Goal: Information Seeking & Learning: Learn about a topic

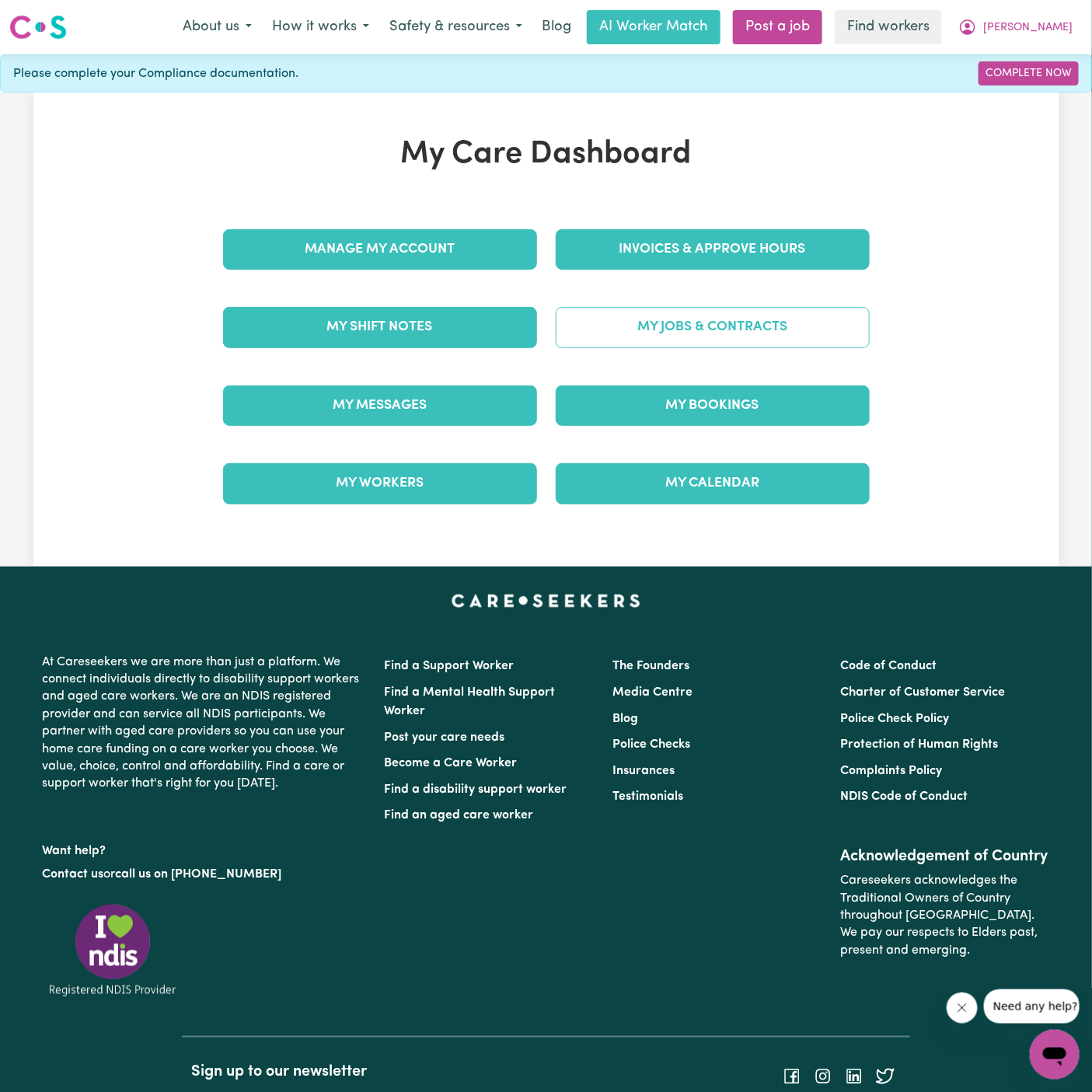
click at [746, 319] on link "My Jobs & Contracts" at bounding box center [713, 327] width 314 height 40
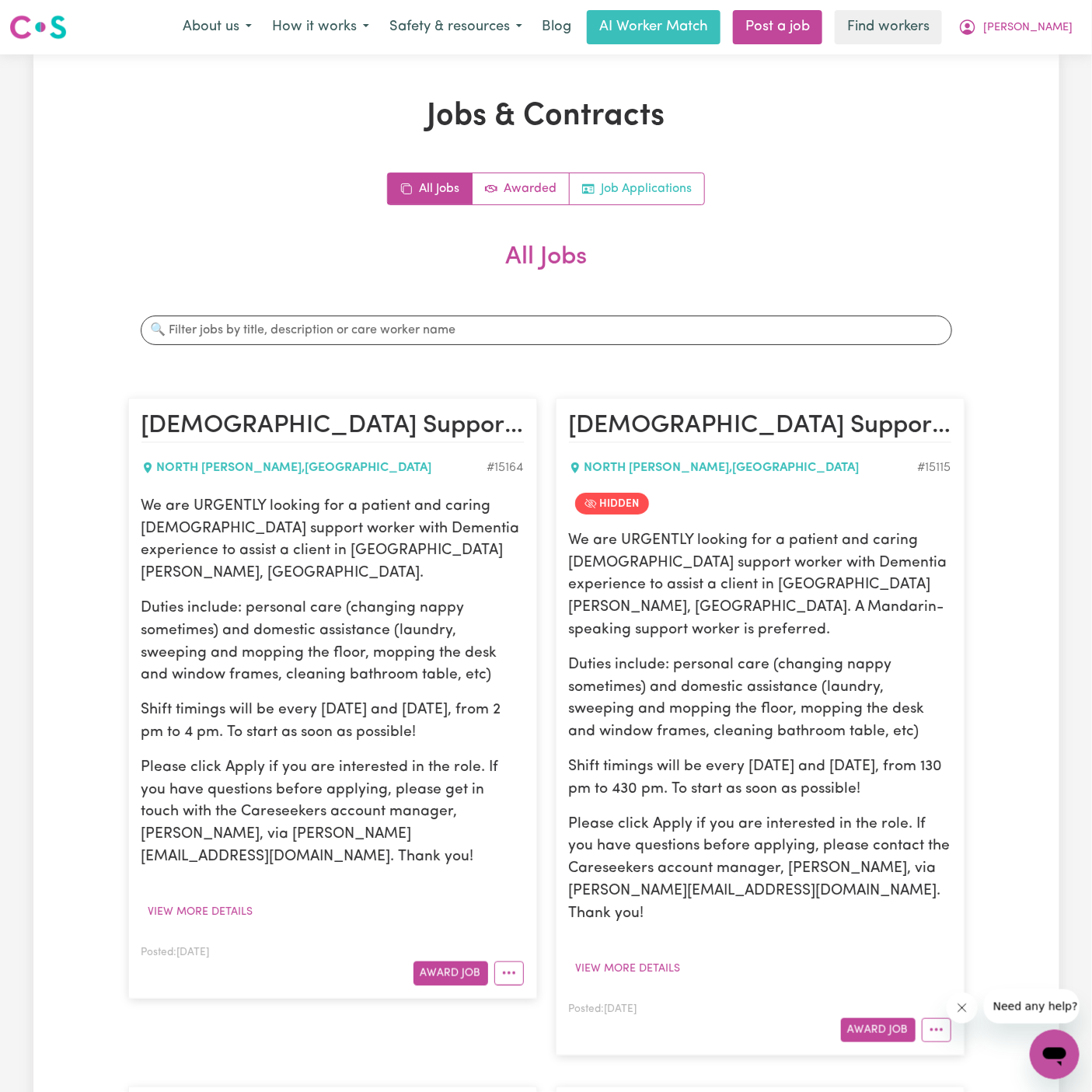
click at [627, 190] on link "Job Applications" at bounding box center [637, 189] width 135 height 31
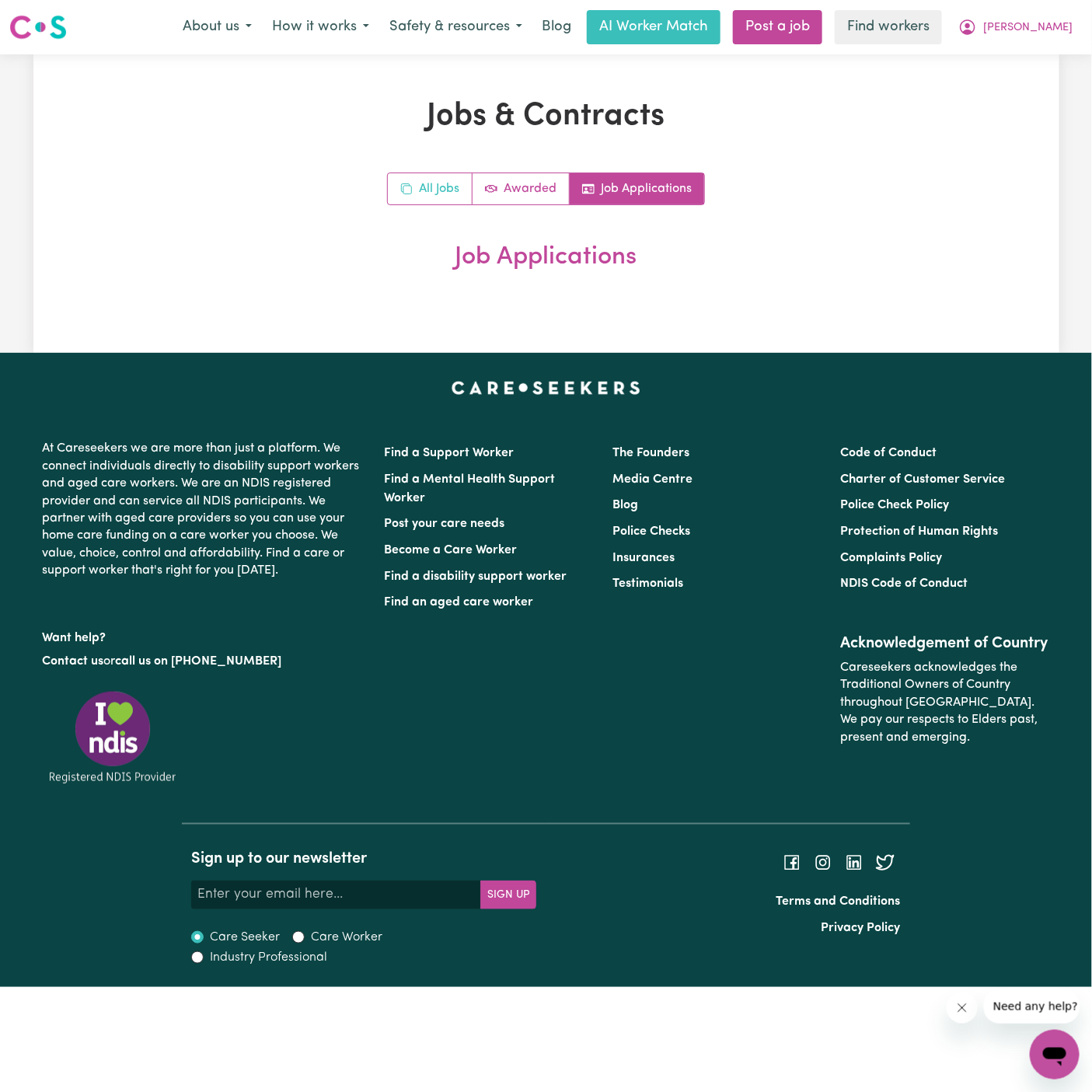
click at [427, 184] on link "All Jobs" at bounding box center [429, 189] width 85 height 31
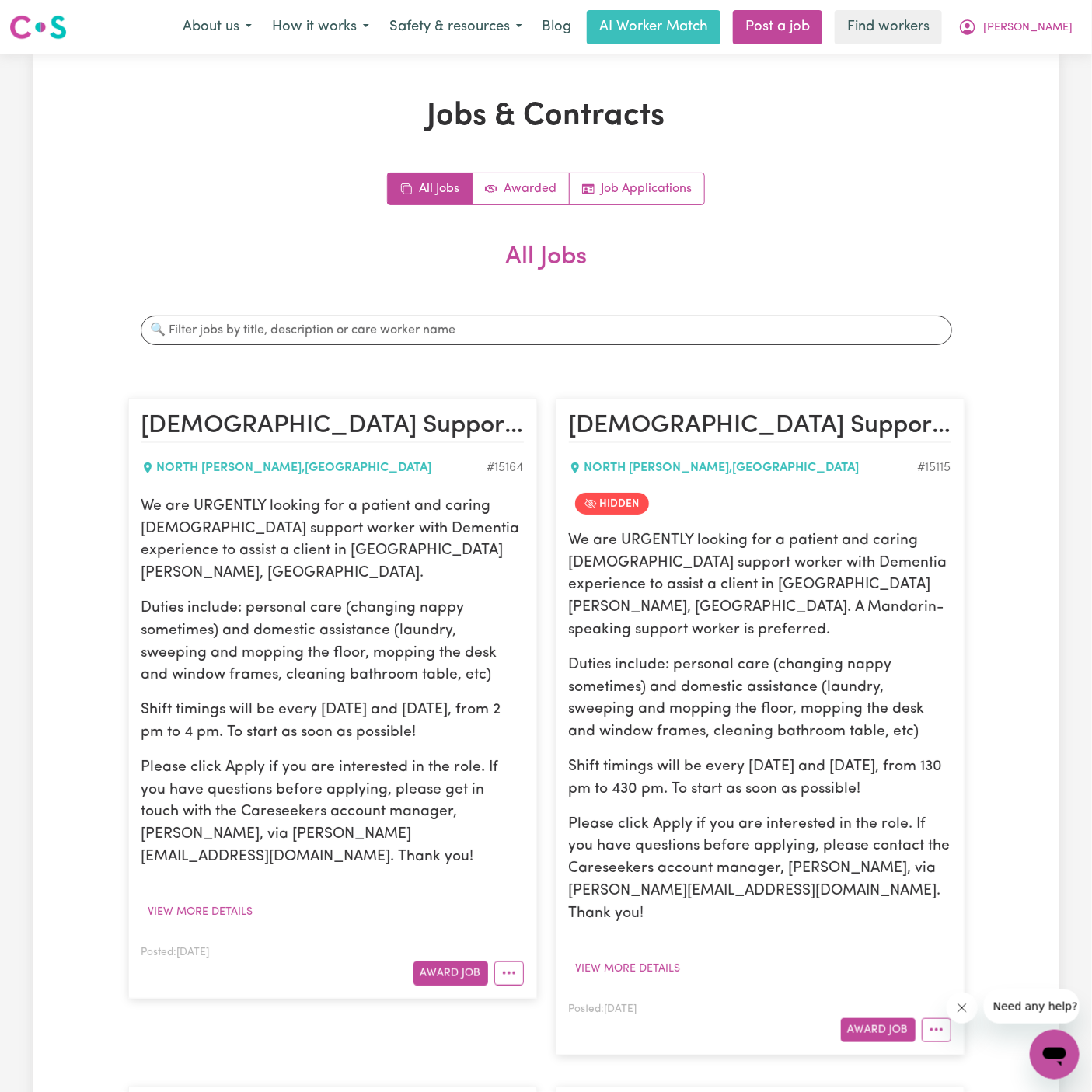
click at [386, 797] on p "Please click Apply if you are interested in the role. If you have questions bef…" at bounding box center [332, 813] width 382 height 112
click at [370, 790] on p "Please click Apply if you are interested in the role. If you have questions bef…" at bounding box center [332, 813] width 382 height 112
click at [317, 674] on div "We are URGENTLY looking for a patient and caring [DEMOGRAPHIC_DATA] support wor…" at bounding box center [332, 683] width 382 height 373
click at [401, 700] on p "Shift timings will be every [DATE] and [DATE], from 2 pm to 4 pm. To start as s…" at bounding box center [332, 722] width 382 height 45
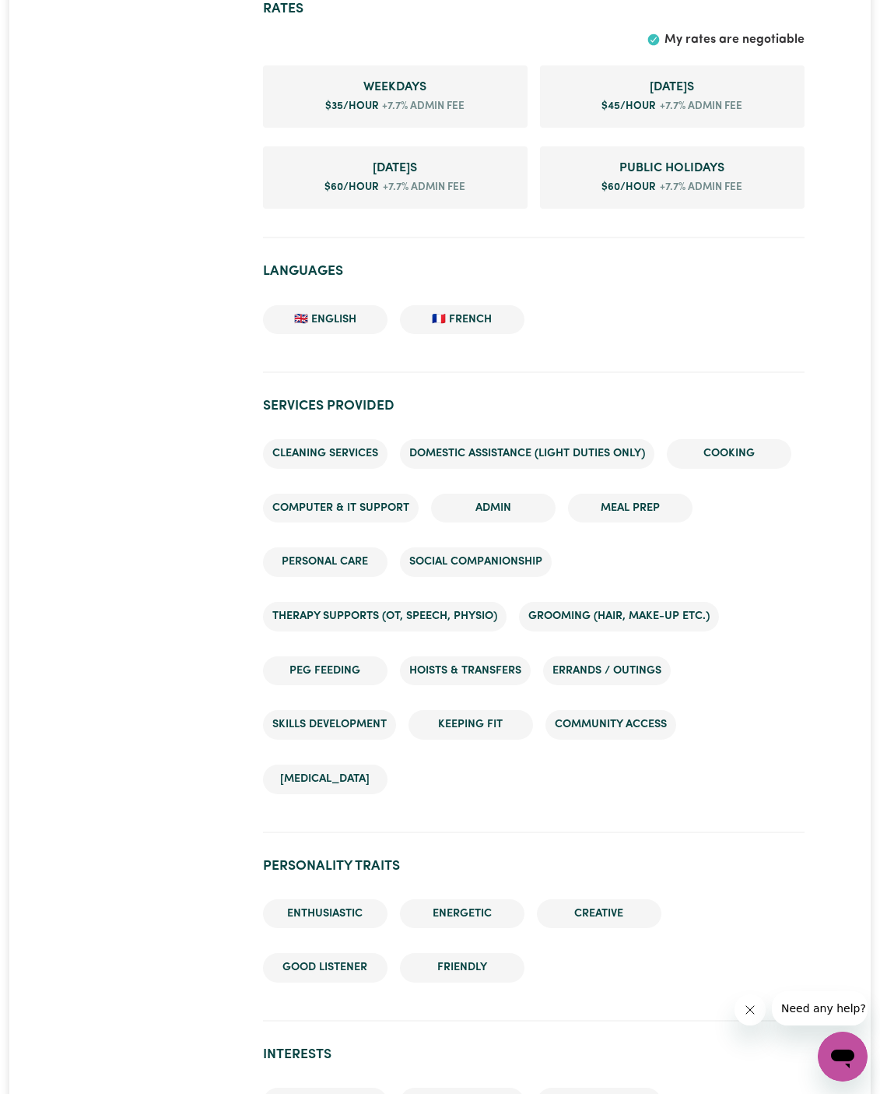
scroll to position [1239, 0]
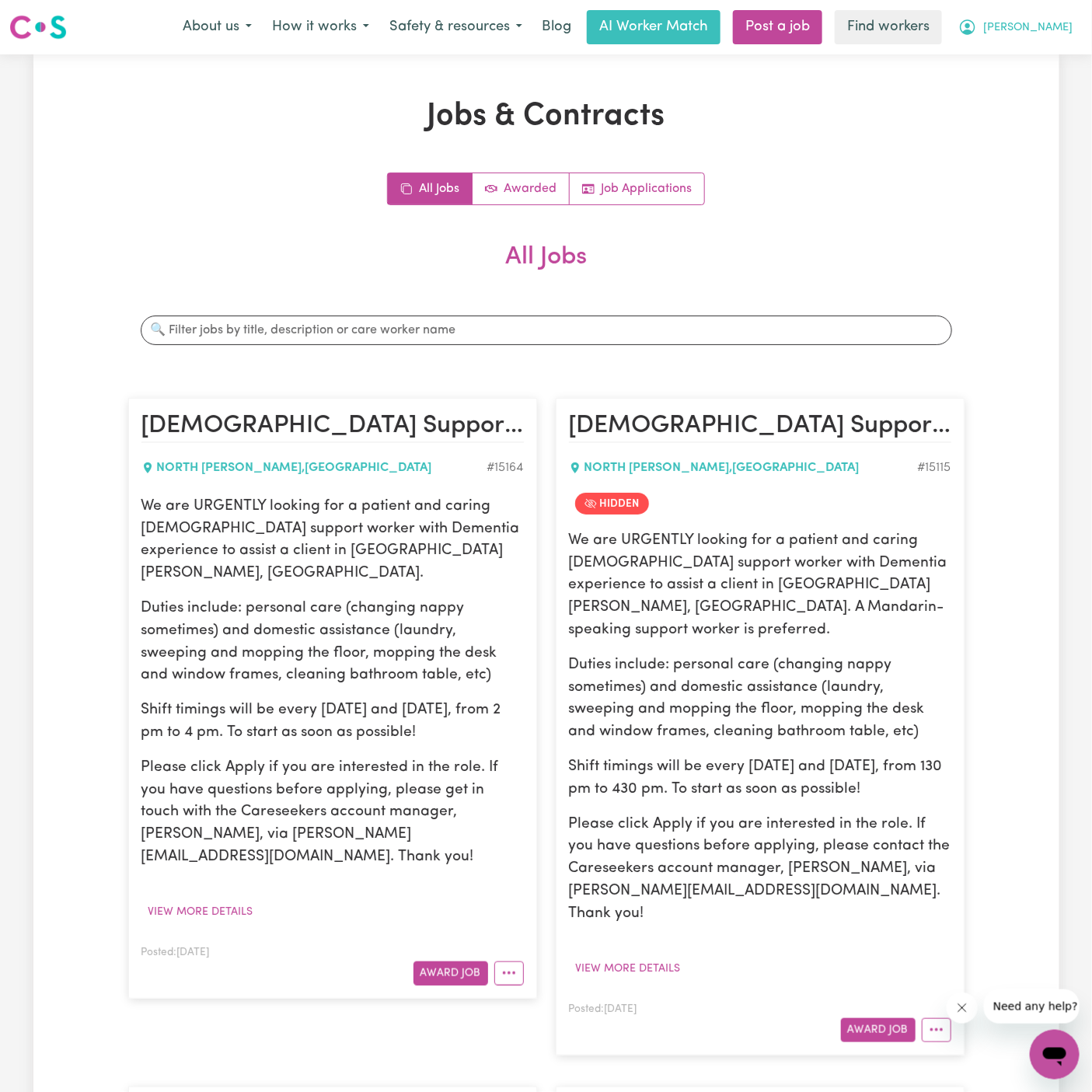
click at [1046, 29] on span "[PERSON_NAME]" at bounding box center [1028, 27] width 90 height 17
click at [1046, 83] on link "Logout" at bounding box center [1020, 90] width 123 height 30
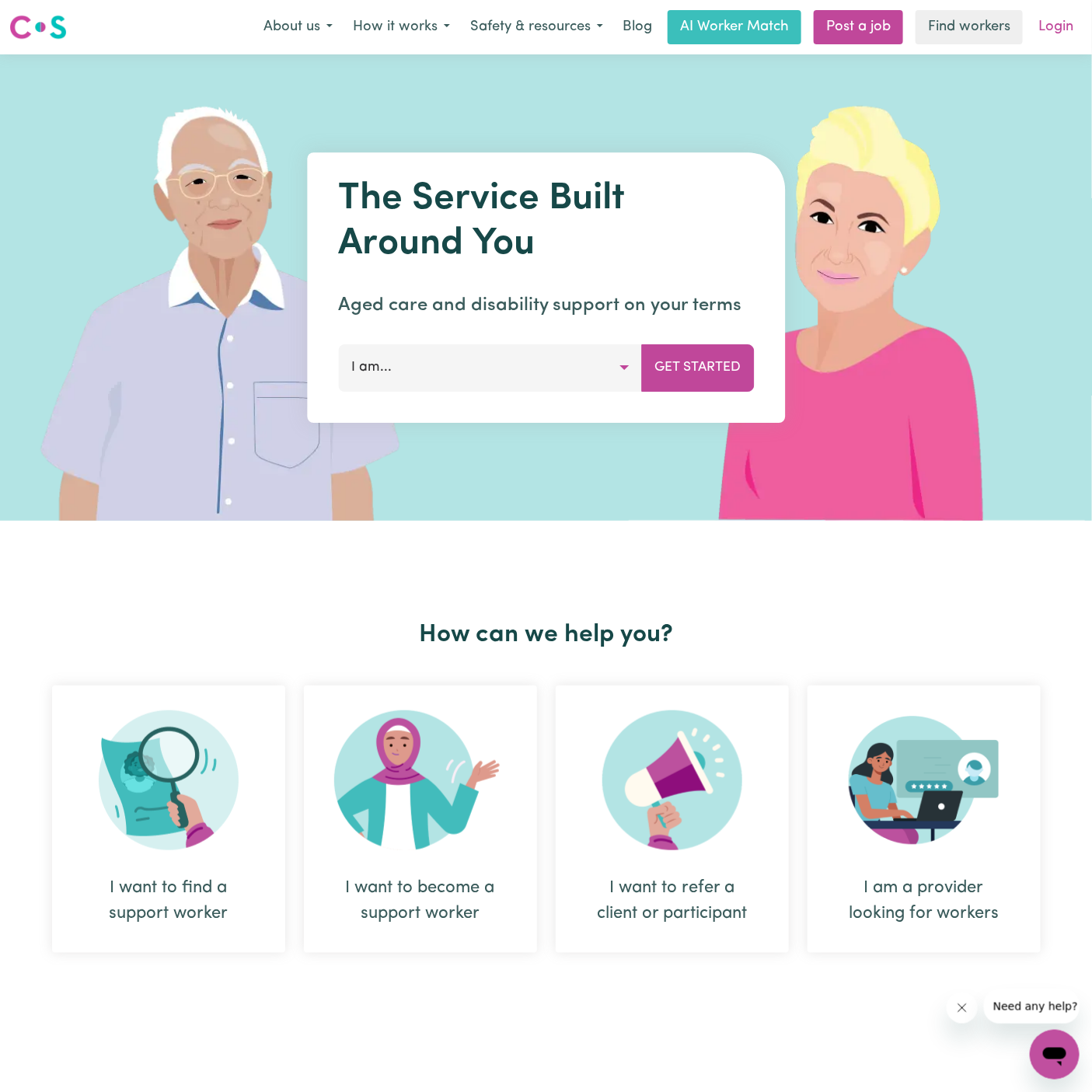
click at [1059, 17] on link "Login" at bounding box center [1056, 27] width 54 height 34
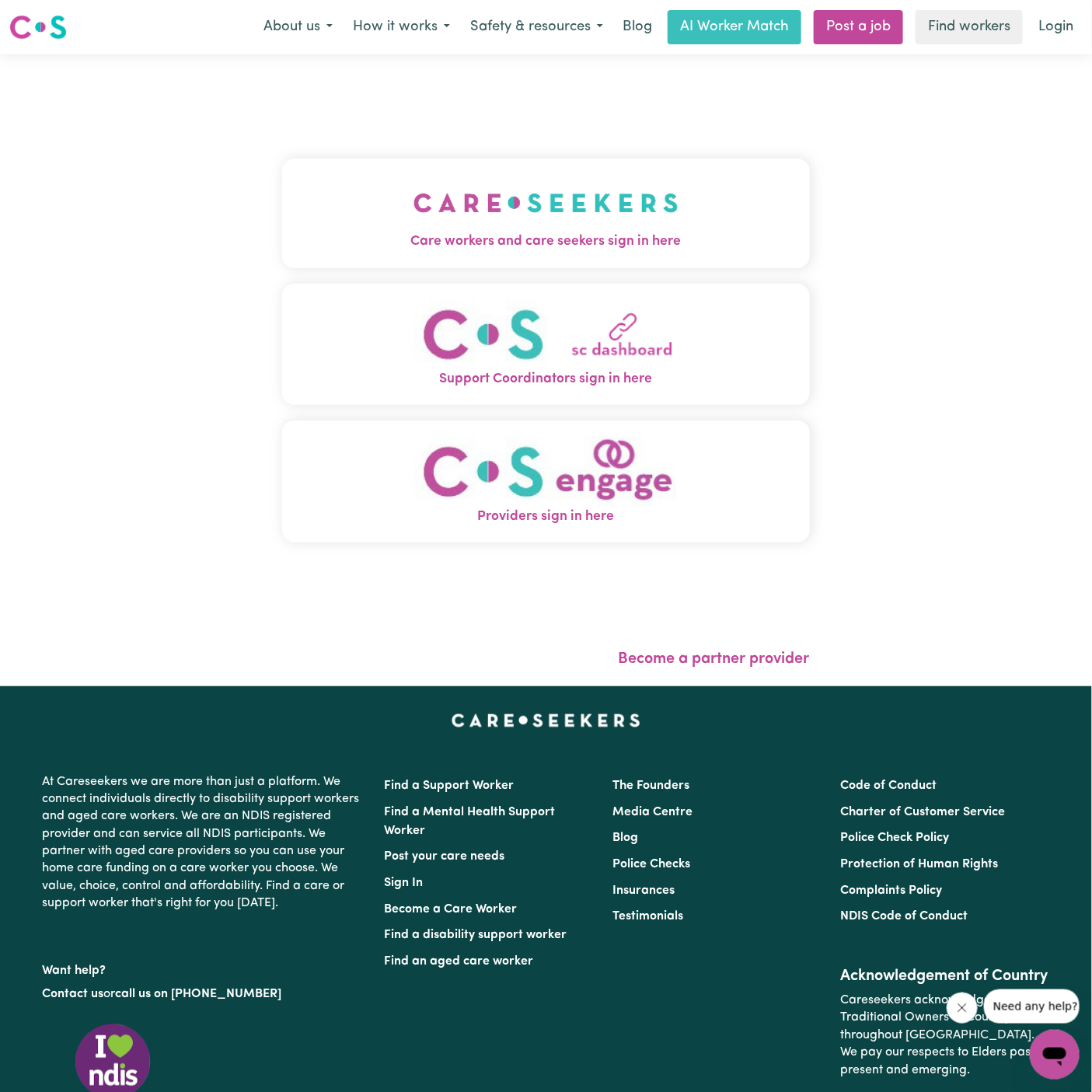
click at [612, 160] on button "Care workers and care seekers sign in here" at bounding box center [546, 213] width 528 height 109
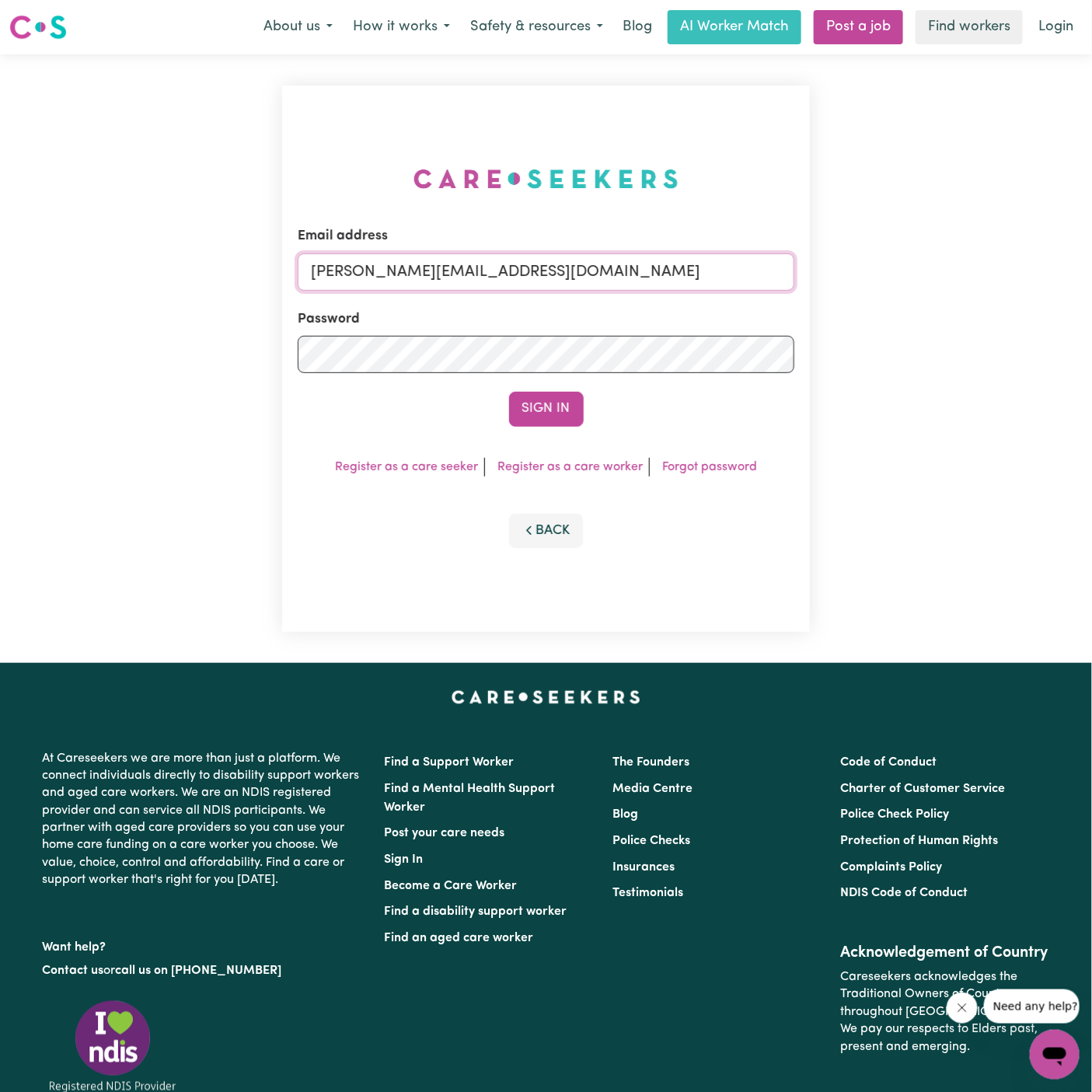
click at [659, 265] on input "dyan@careseekers.com.au" at bounding box center [545, 272] width 496 height 37
drag, startPoint x: 390, startPoint y: 283, endPoint x: 1087, endPoint y: 308, distance: 697.4
click at [1087, 308] on div "Email address superuser~angeladaniellesharpeANG@careseekers.com.au Password Sig…" at bounding box center [546, 358] width 1092 height 609
type input "superuser~Josevavaruru579@gmail.com"
click at [529, 408] on button "Sign In" at bounding box center [546, 408] width 75 height 34
